Goal: Navigation & Orientation: Find specific page/section

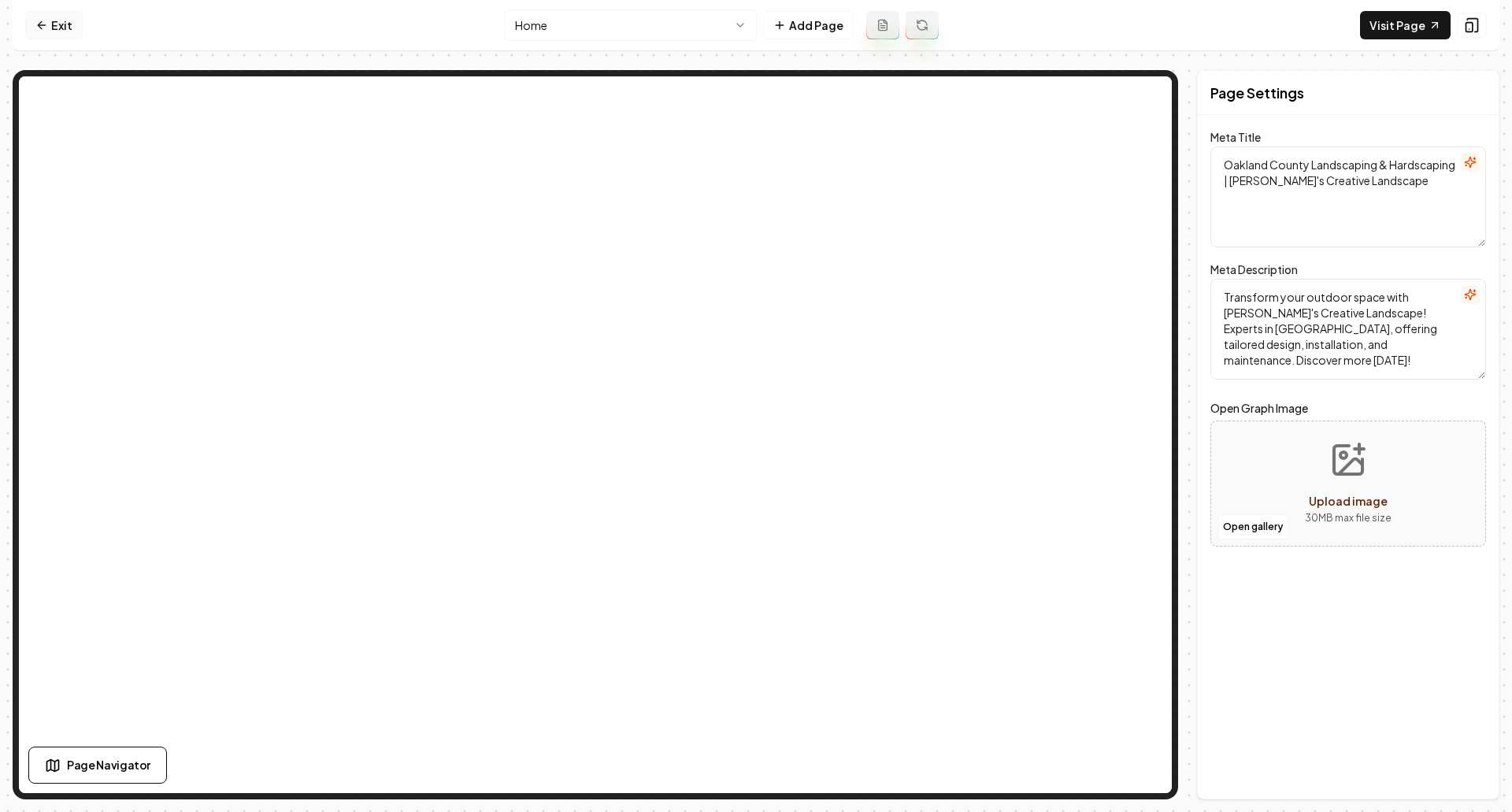
click at [59, 30] on link "Exit" at bounding box center [54, 25] width 57 height 29
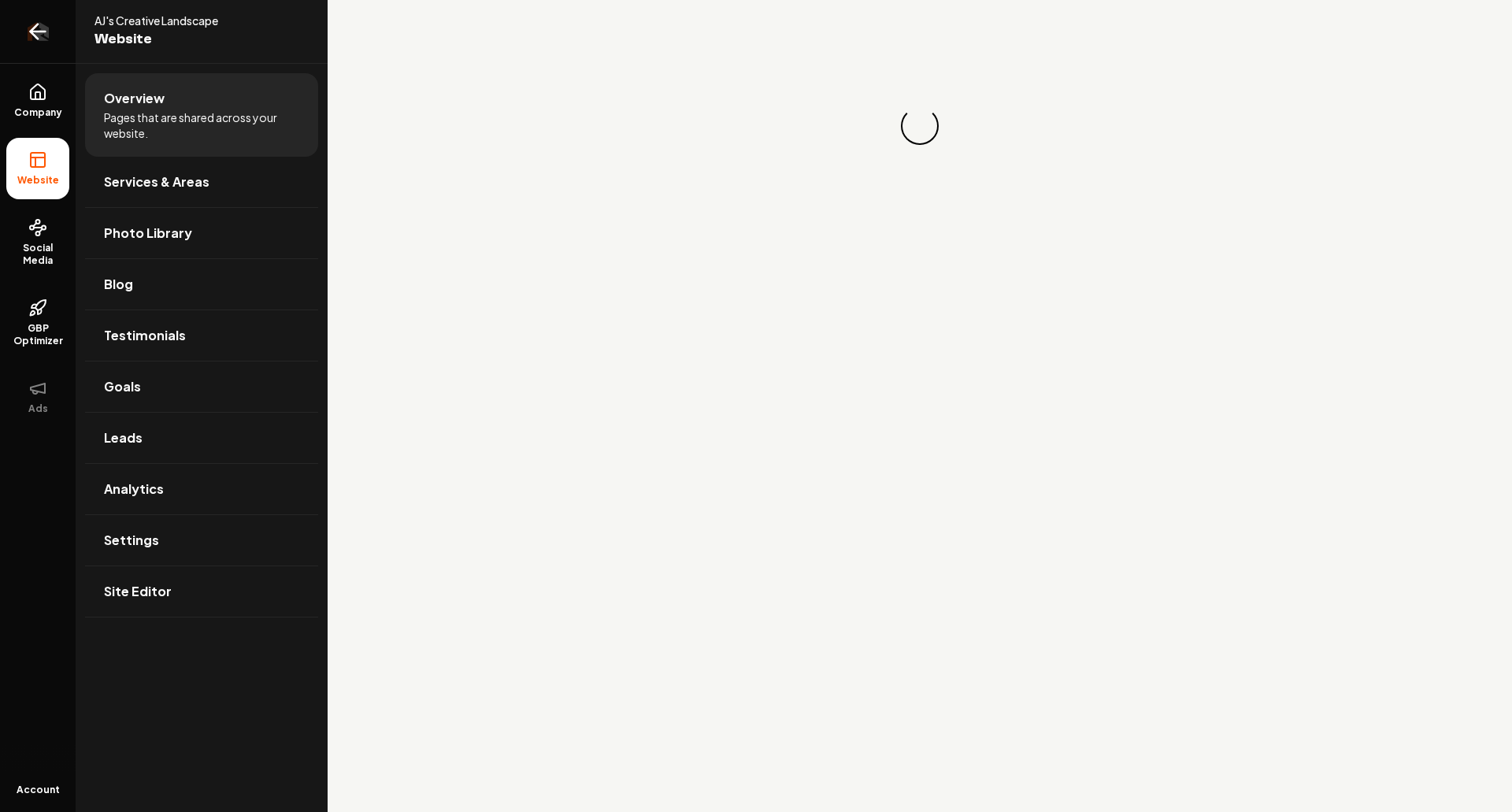
click at [41, 40] on icon "Return to dashboard" at bounding box center [38, 31] width 25 height 25
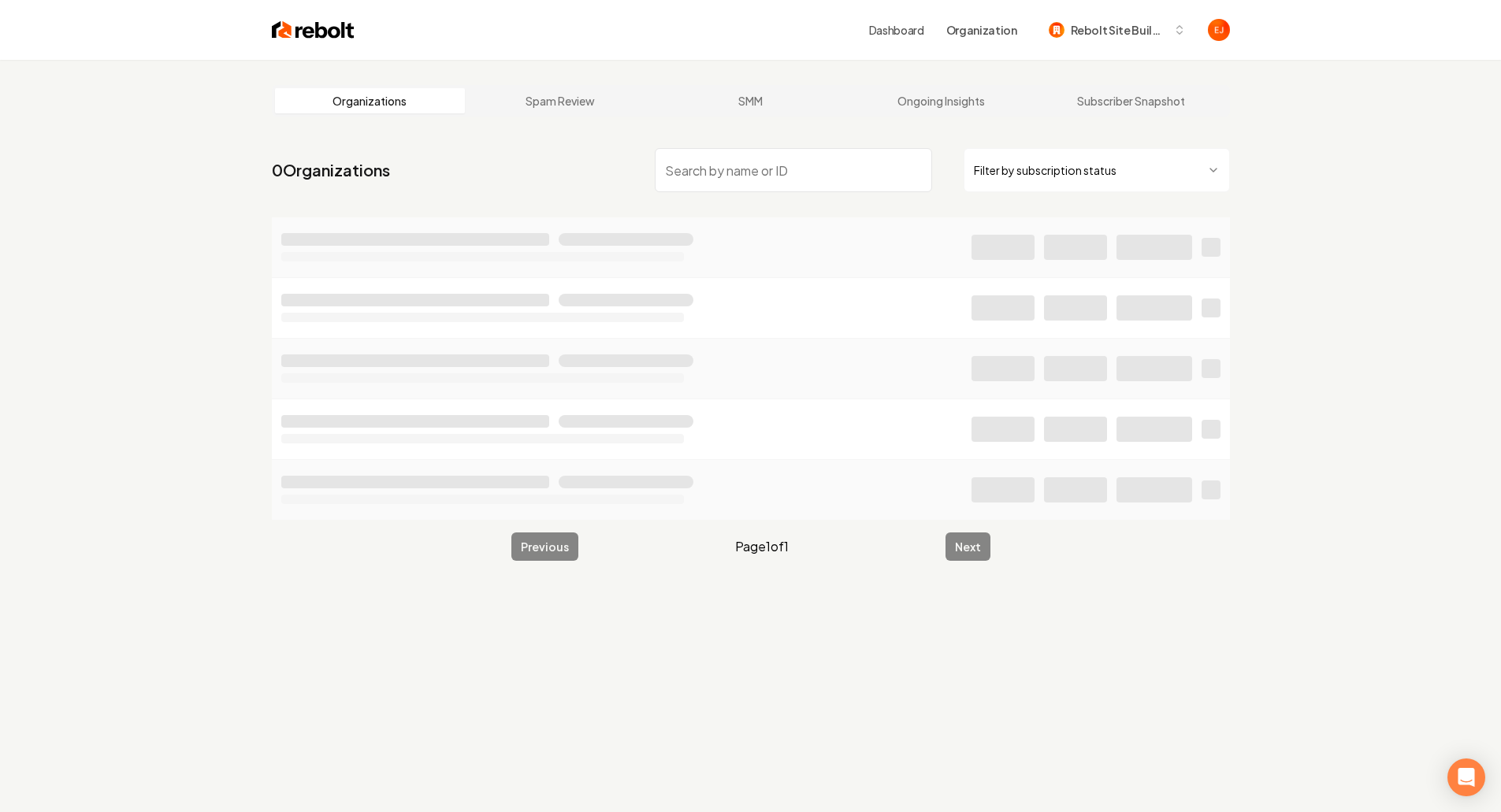
click at [733, 170] on input "search" at bounding box center [794, 170] width 277 height 44
type input "style garage"
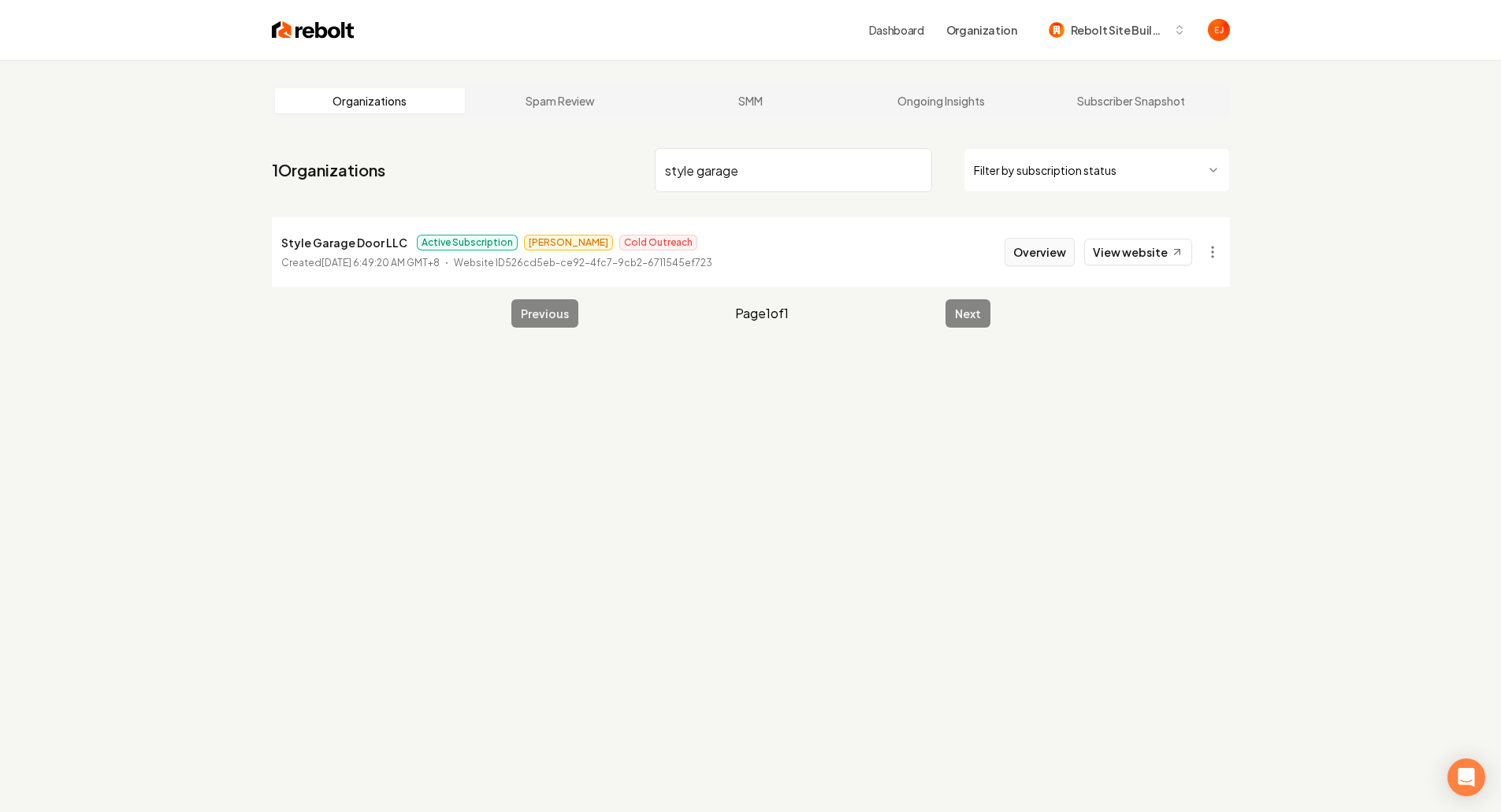
click at [1043, 249] on button "Overview" at bounding box center [1039, 252] width 70 height 29
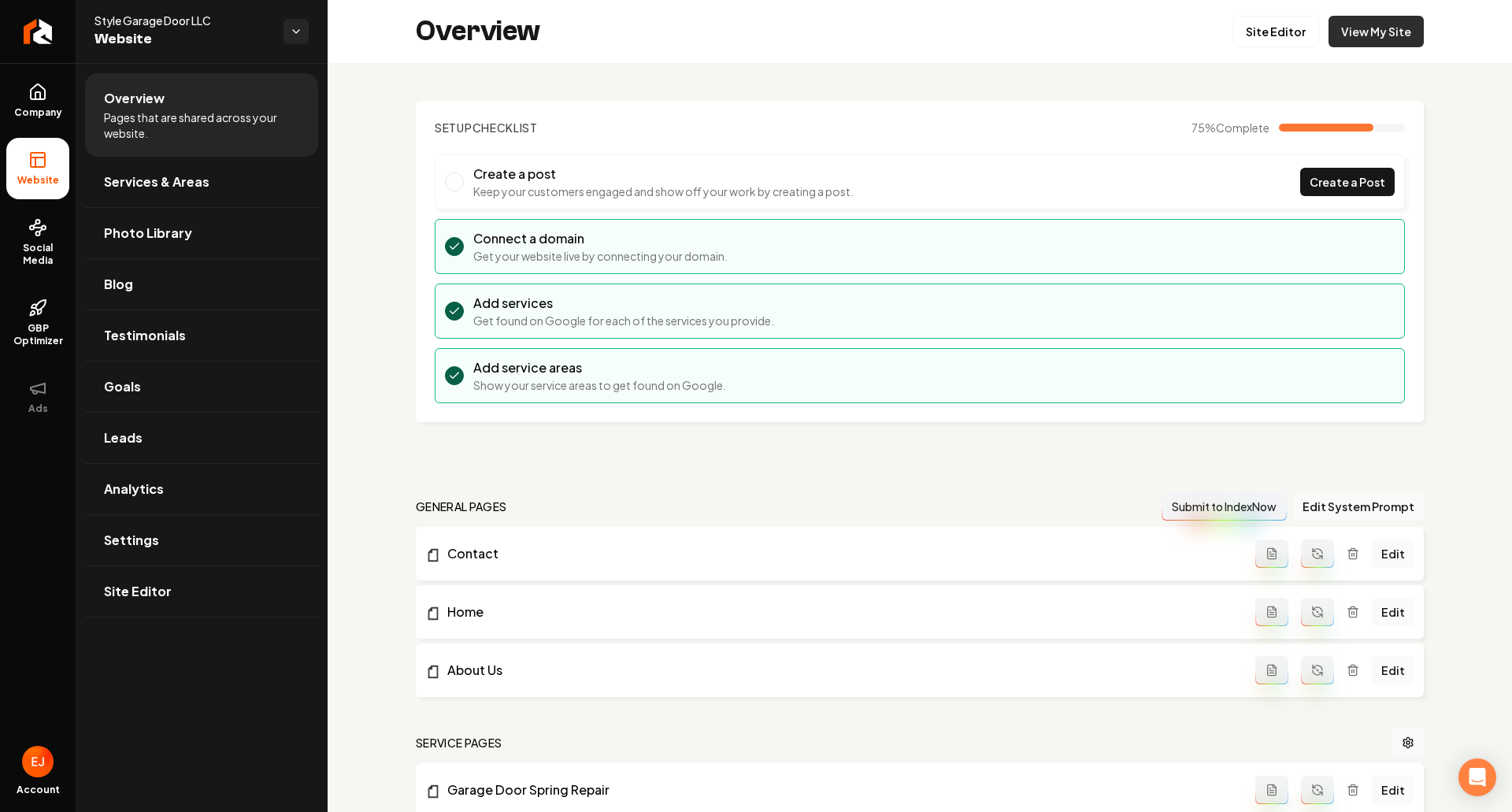
click at [1398, 39] on link "View My Site" at bounding box center [1376, 31] width 95 height 32
